Goal: Obtain resource: Obtain resource

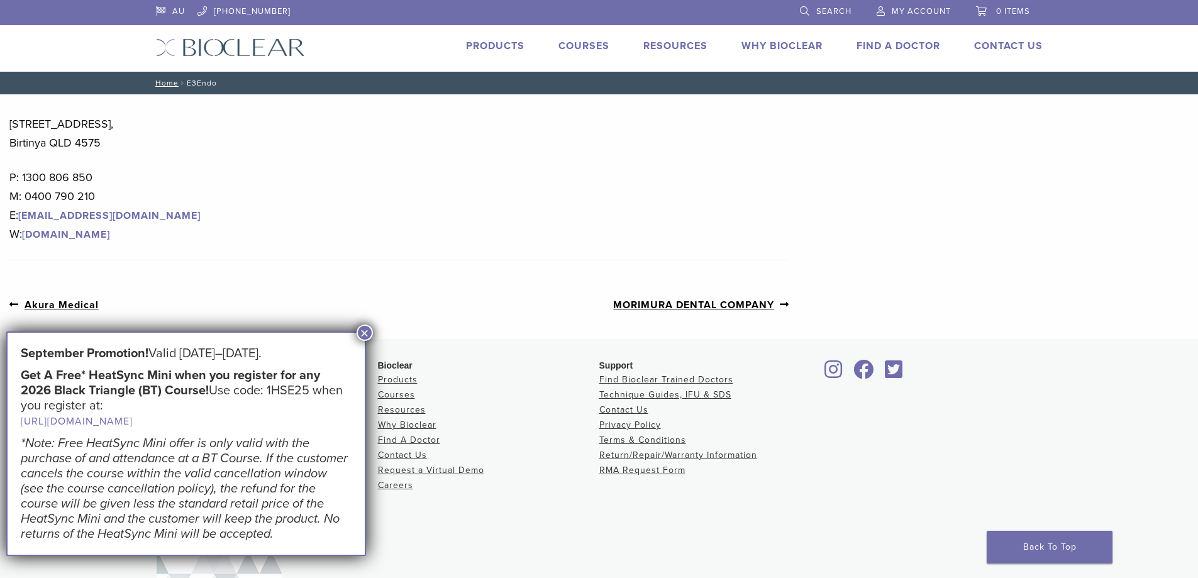
click at [360, 331] on button "×" at bounding box center [364, 332] width 16 height 16
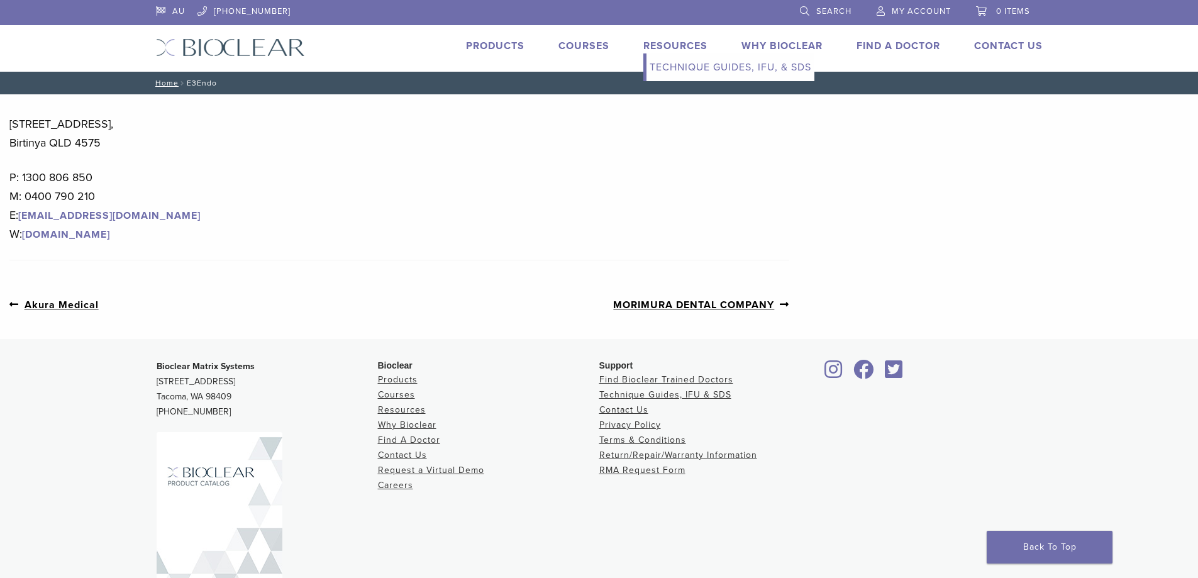
click at [683, 67] on link "Technique Guides, IFU, & SDS" at bounding box center [730, 67] width 168 height 28
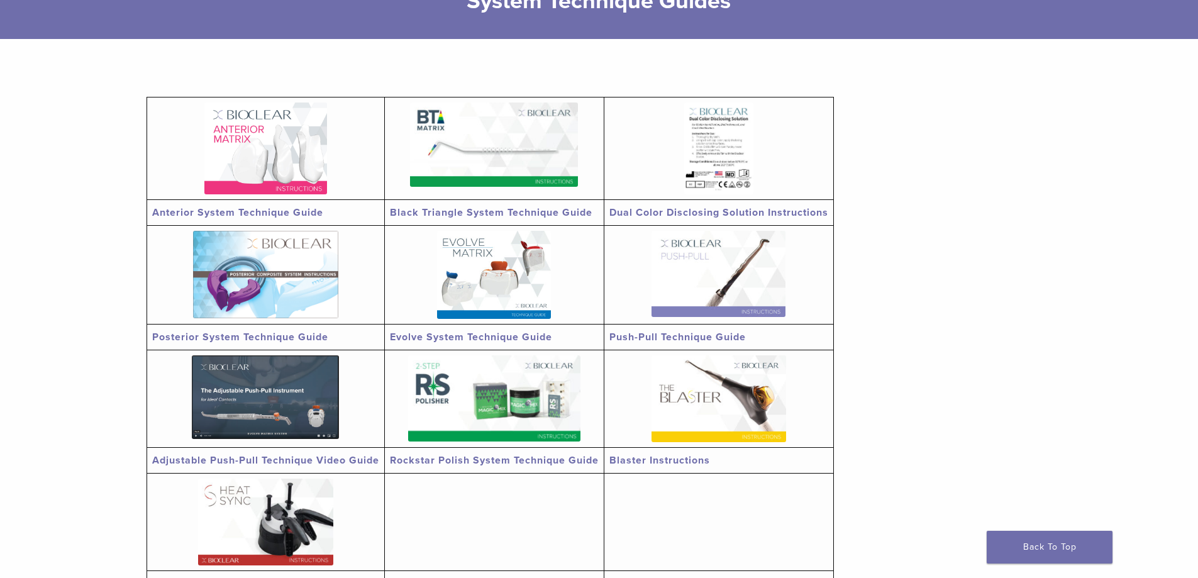
scroll to position [251, 0]
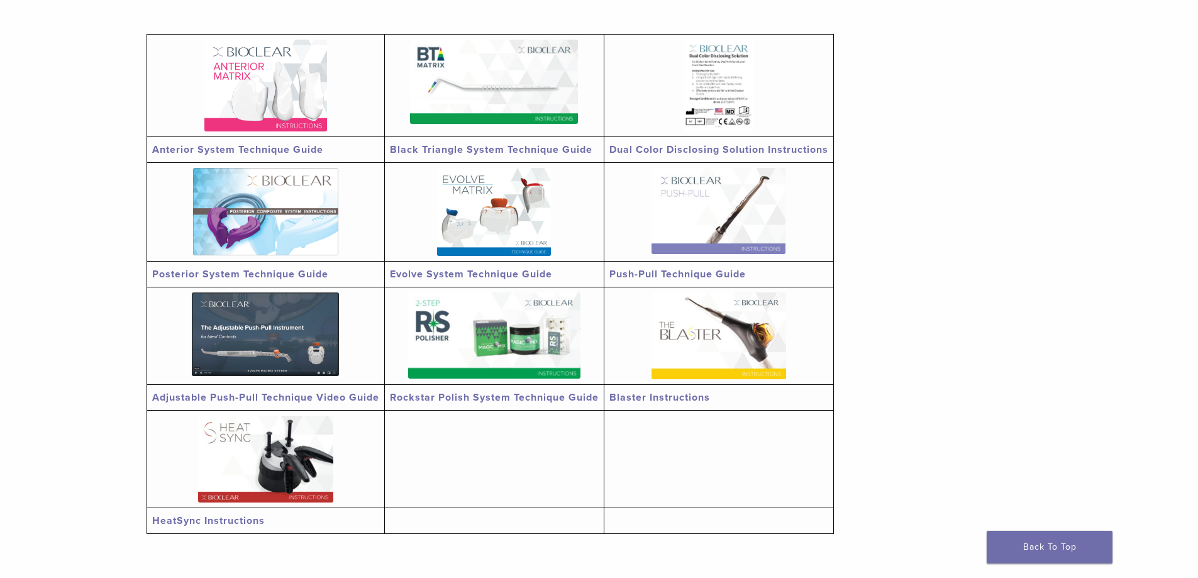
click at [270, 273] on link "Posterior System Technique Guide" at bounding box center [240, 274] width 176 height 13
click at [343, 396] on link "Adjustable Push-Pull Technique Video Guide" at bounding box center [265, 397] width 227 height 13
click at [698, 274] on link "Push-Pull Technique Guide" at bounding box center [677, 274] width 136 height 13
click at [294, 273] on link "Posterior System Technique Guide" at bounding box center [240, 274] width 176 height 13
